Goal: Contribute content

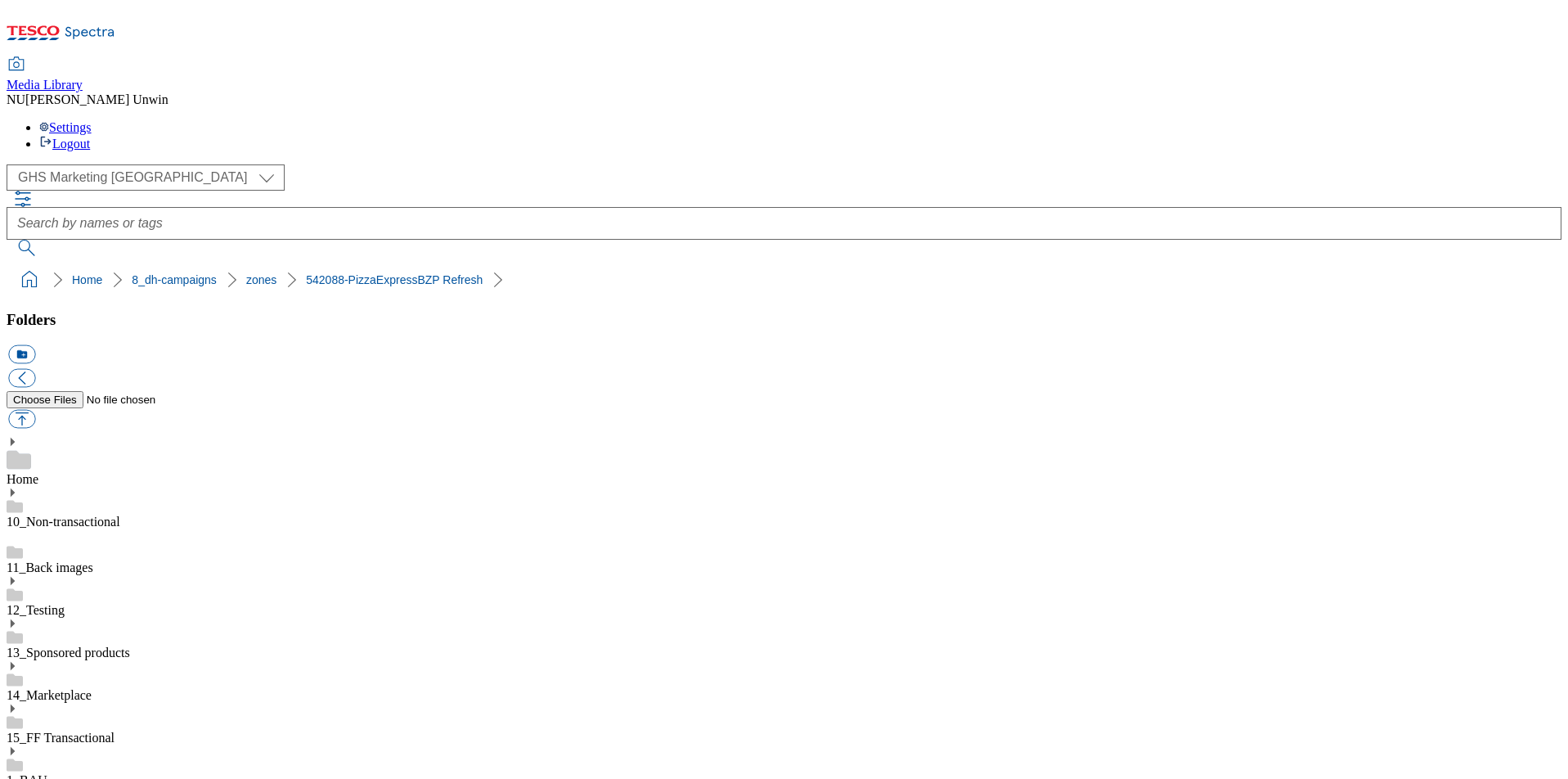
scroll to position [1818, 0]
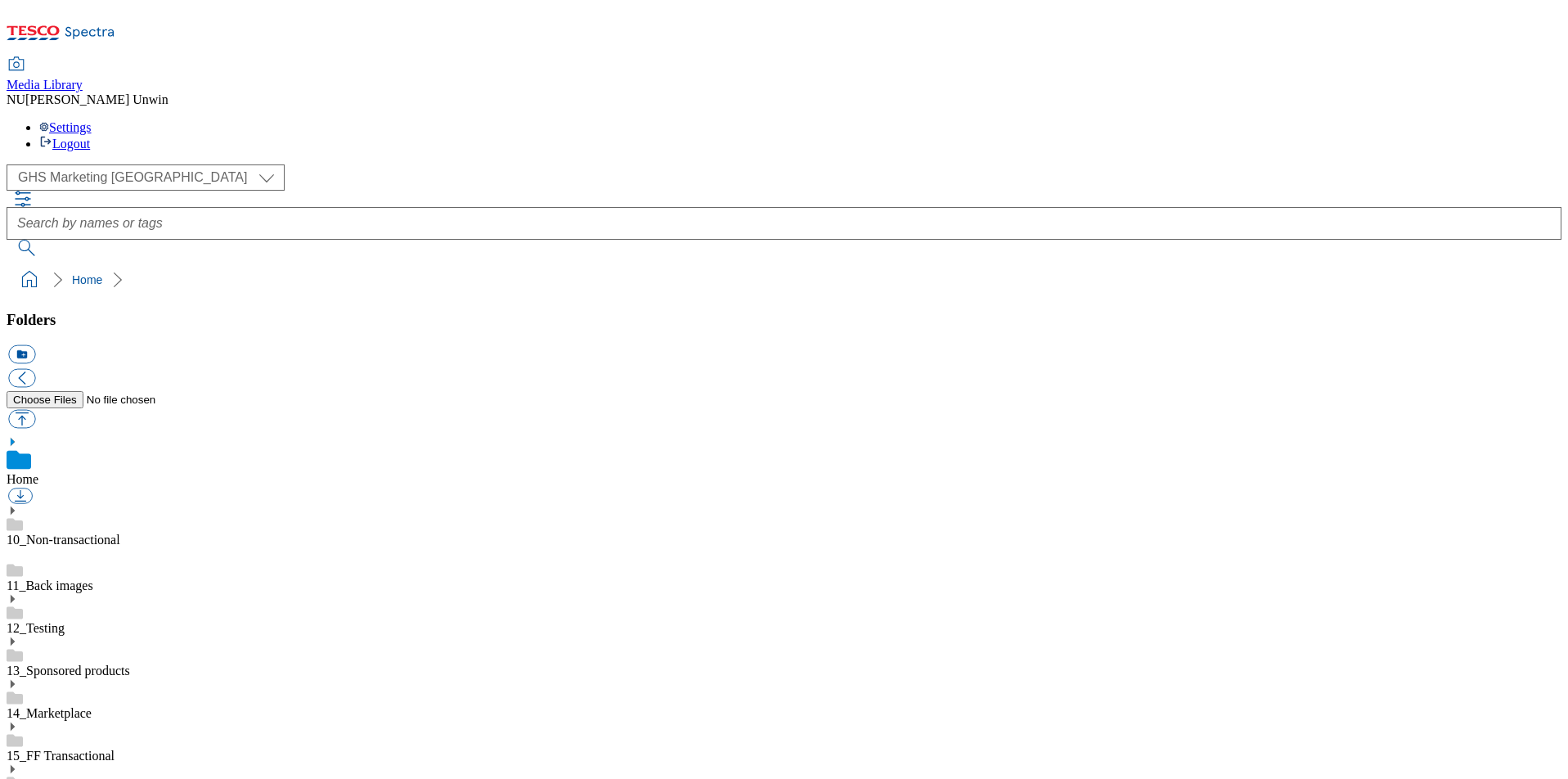
scroll to position [117, 0]
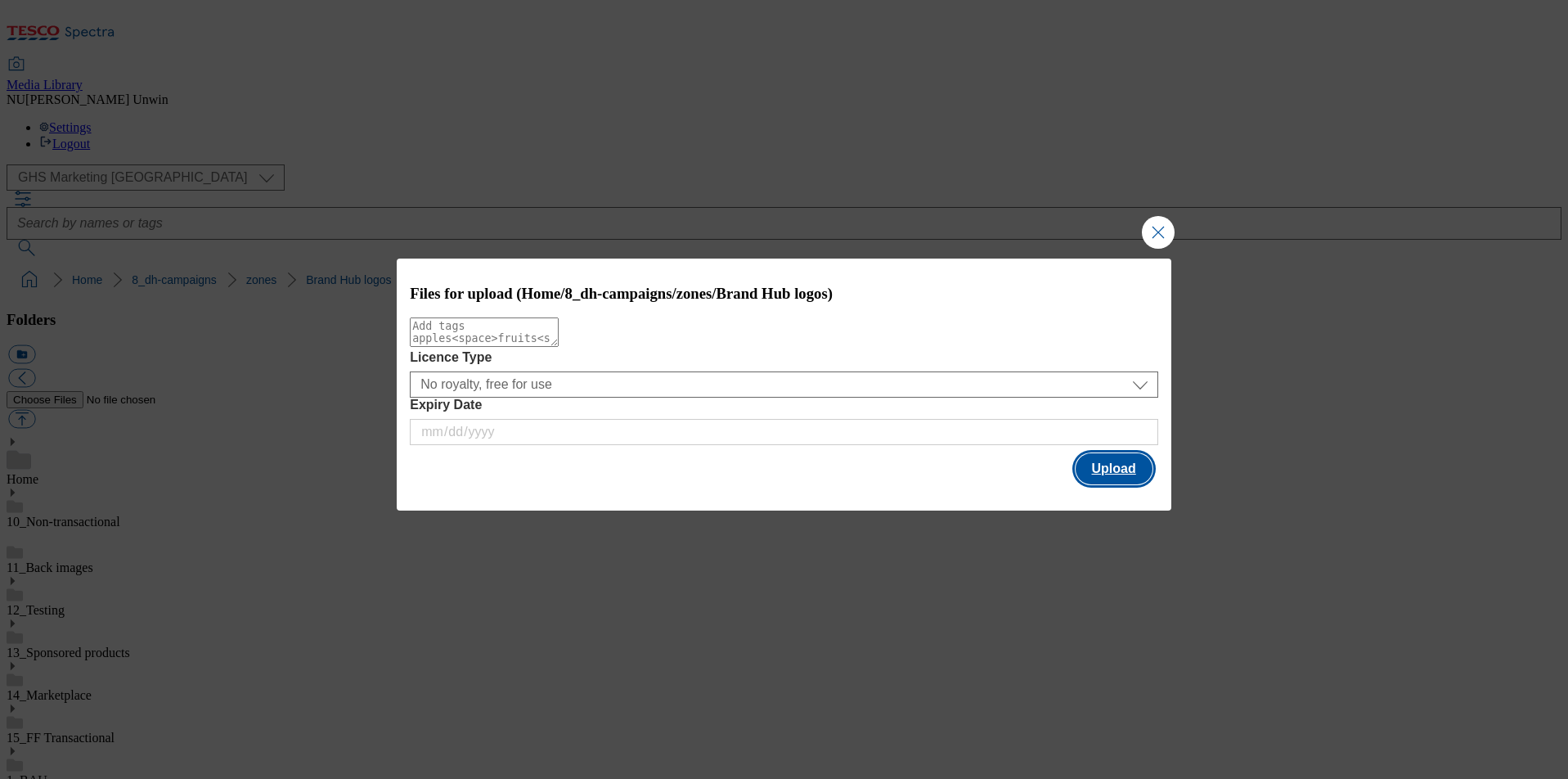
click at [1143, 481] on button "Upload" at bounding box center [1114, 468] width 77 height 31
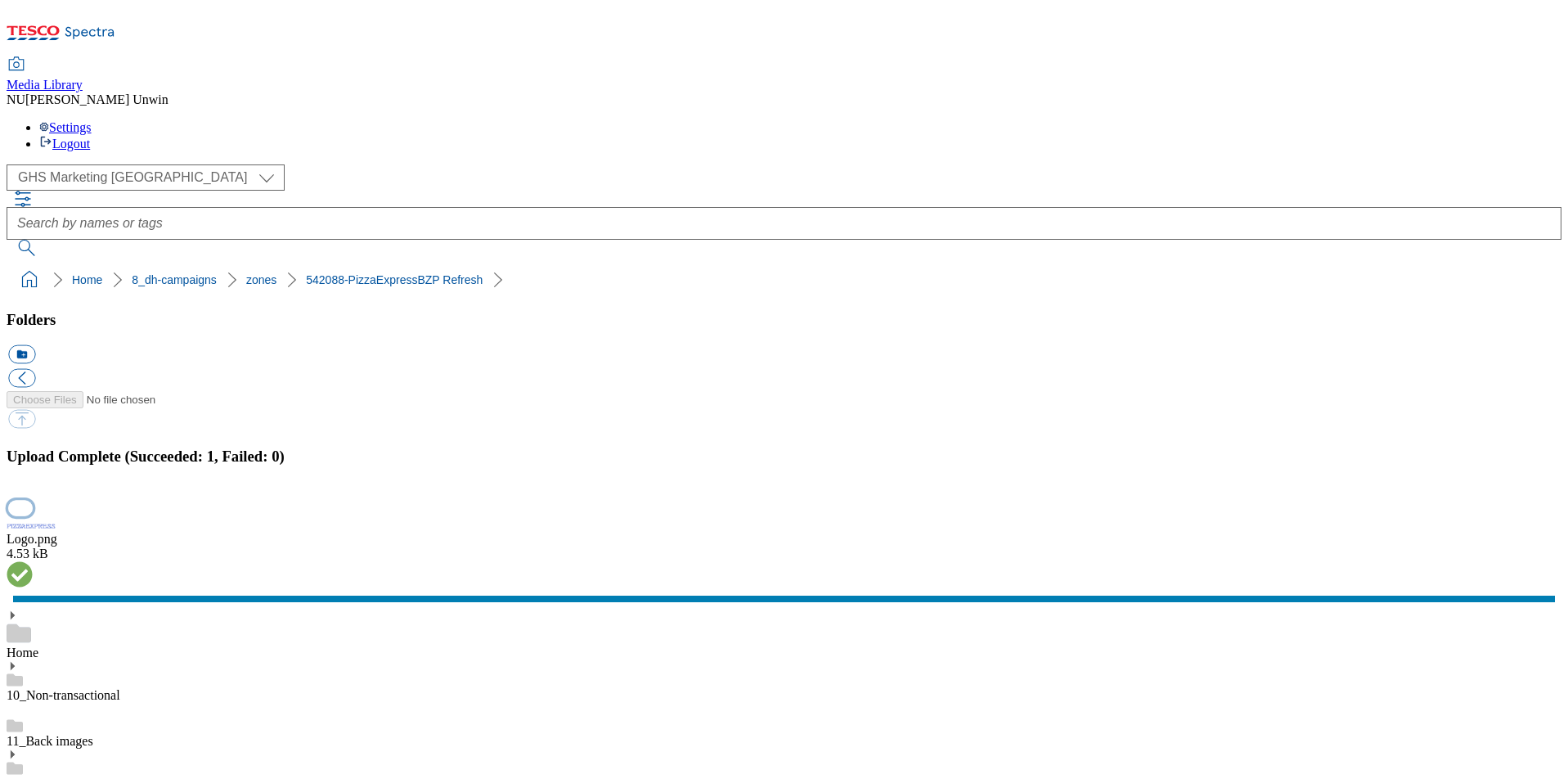
click at [33, 500] on button "button" at bounding box center [20, 507] width 24 height 16
